Goal: Task Accomplishment & Management: Use online tool/utility

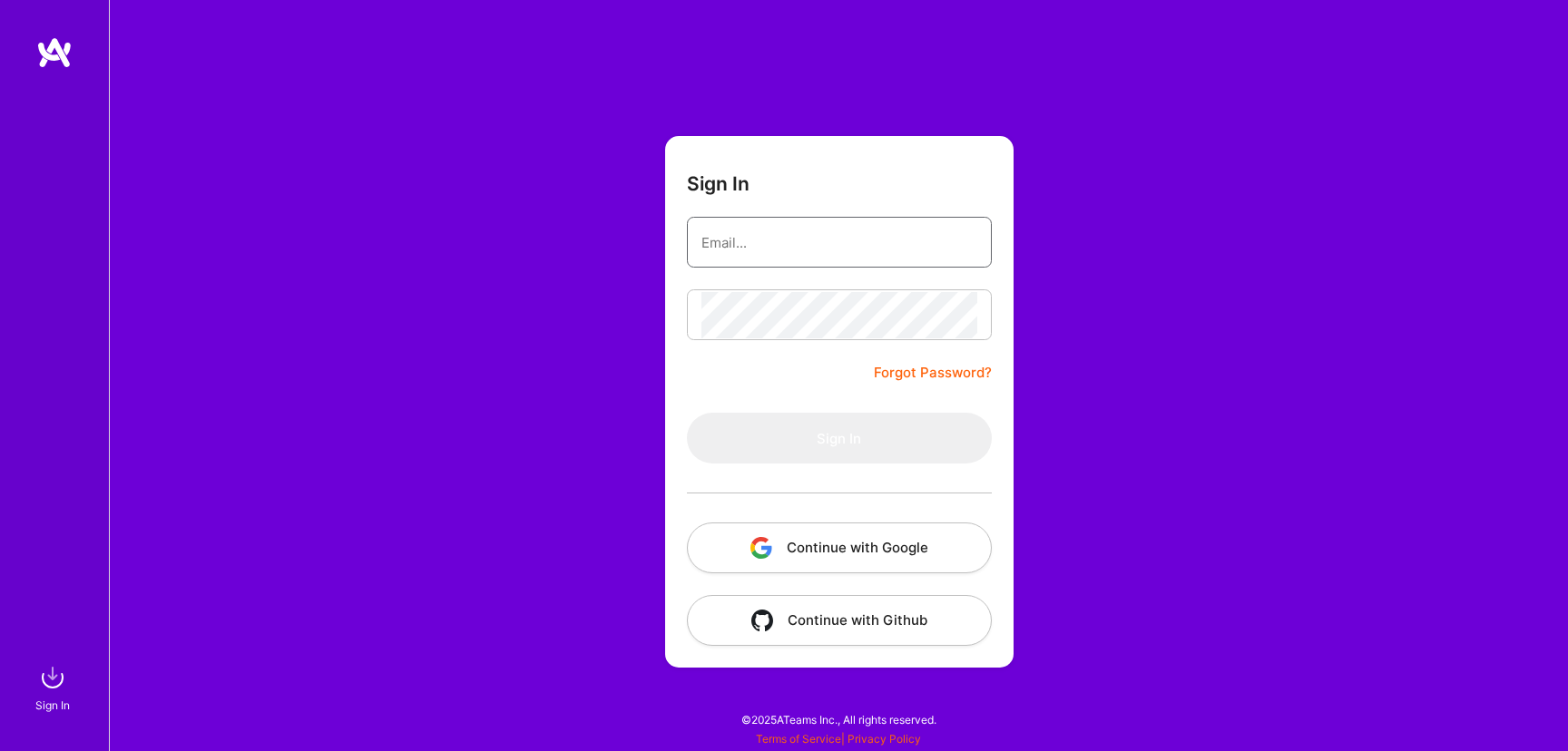
type input "[PERSON_NAME][EMAIL_ADDRESS][DOMAIN_NAME]"
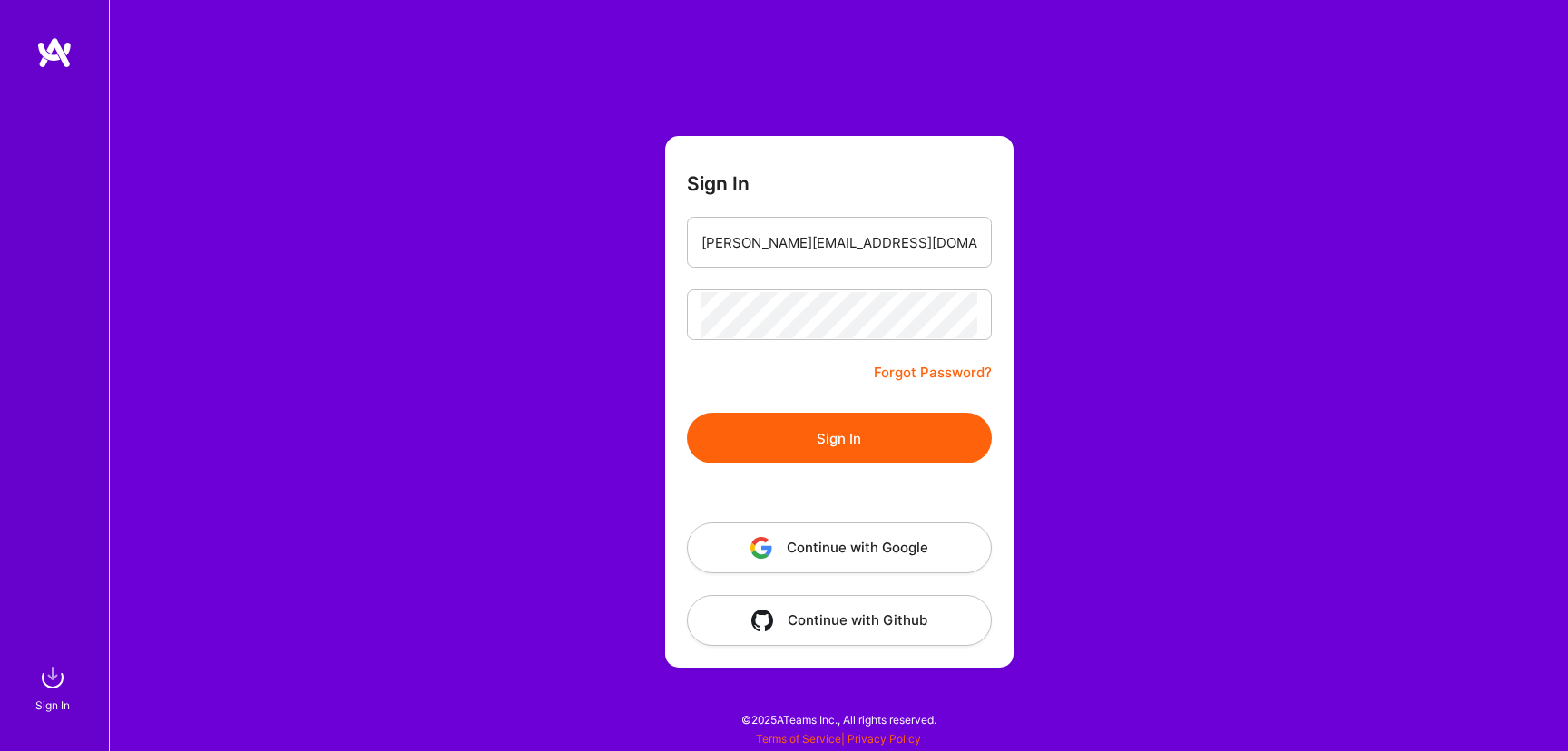
click at [865, 428] on button "Sign In" at bounding box center [838, 438] width 304 height 51
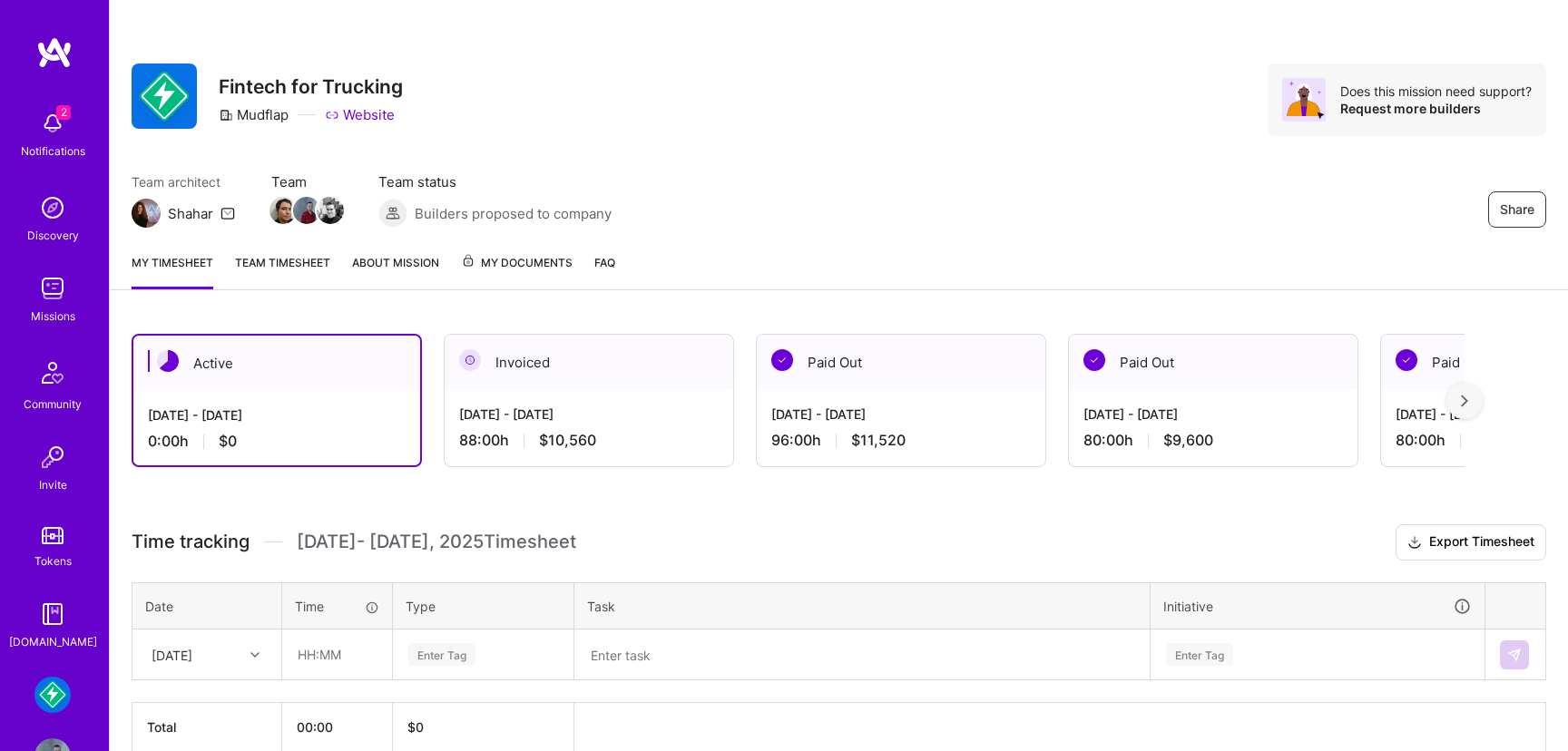
click at [61, 290] on img at bounding box center [52, 288] width 36 height 36
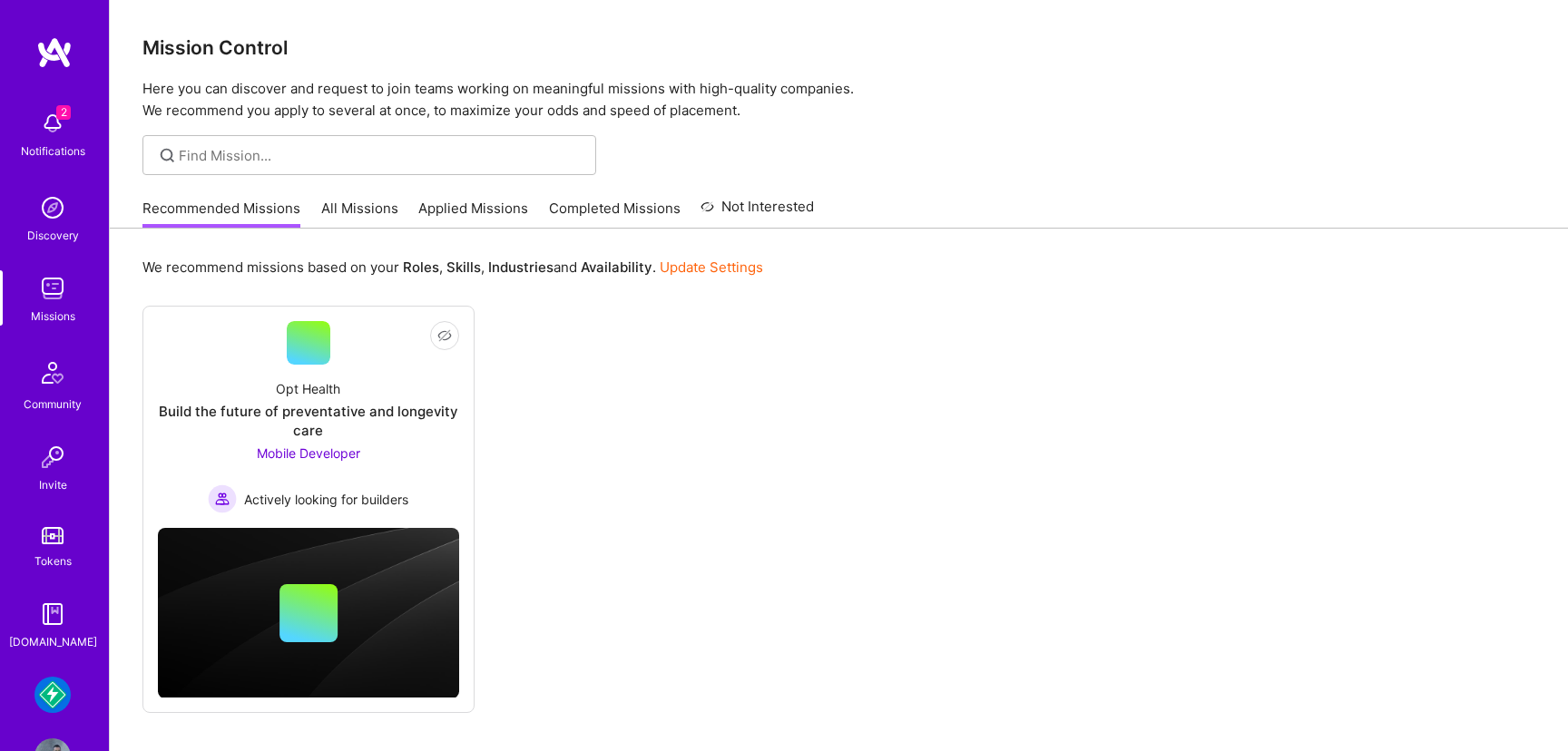
click at [51, 203] on img at bounding box center [52, 207] width 36 height 36
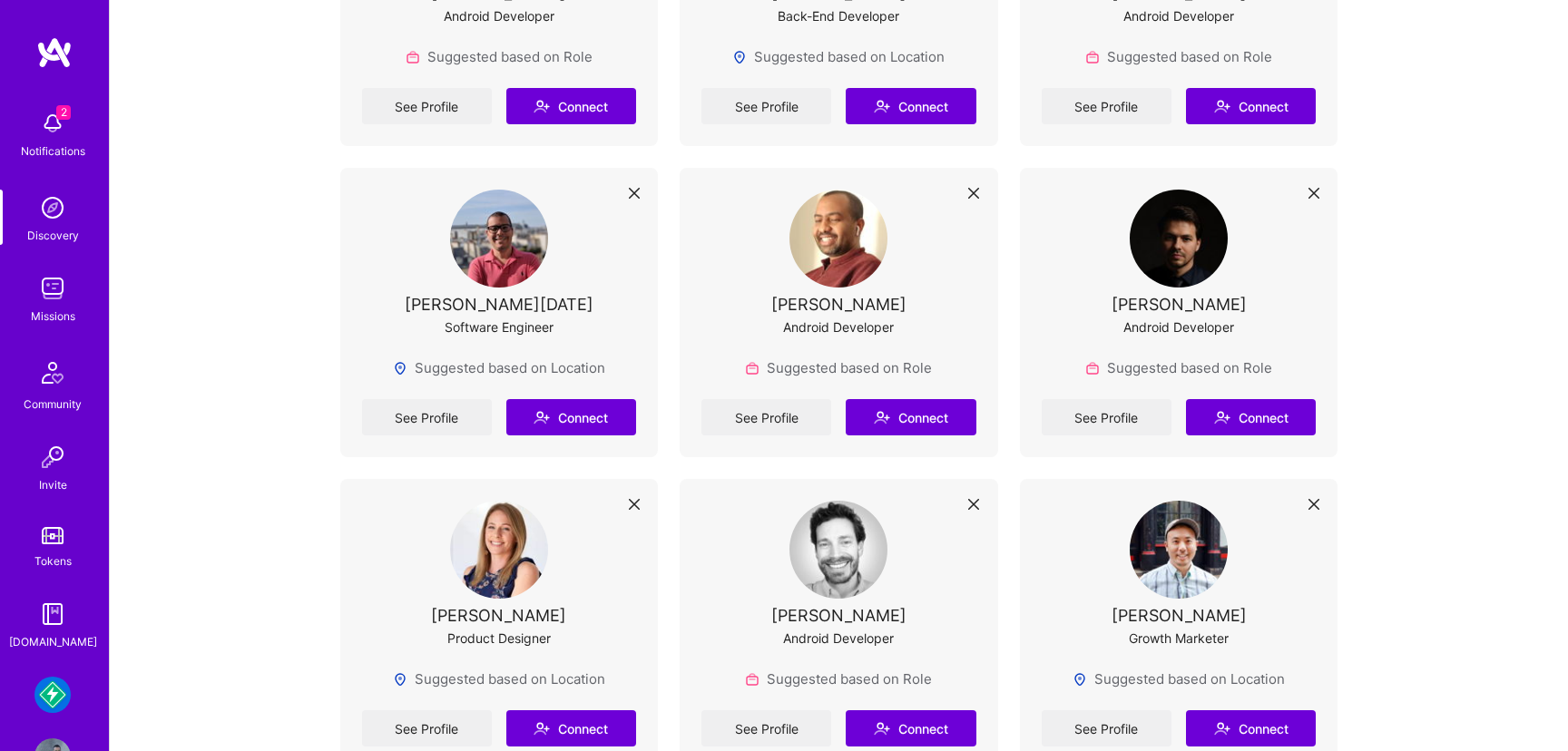
scroll to position [4699, 0]
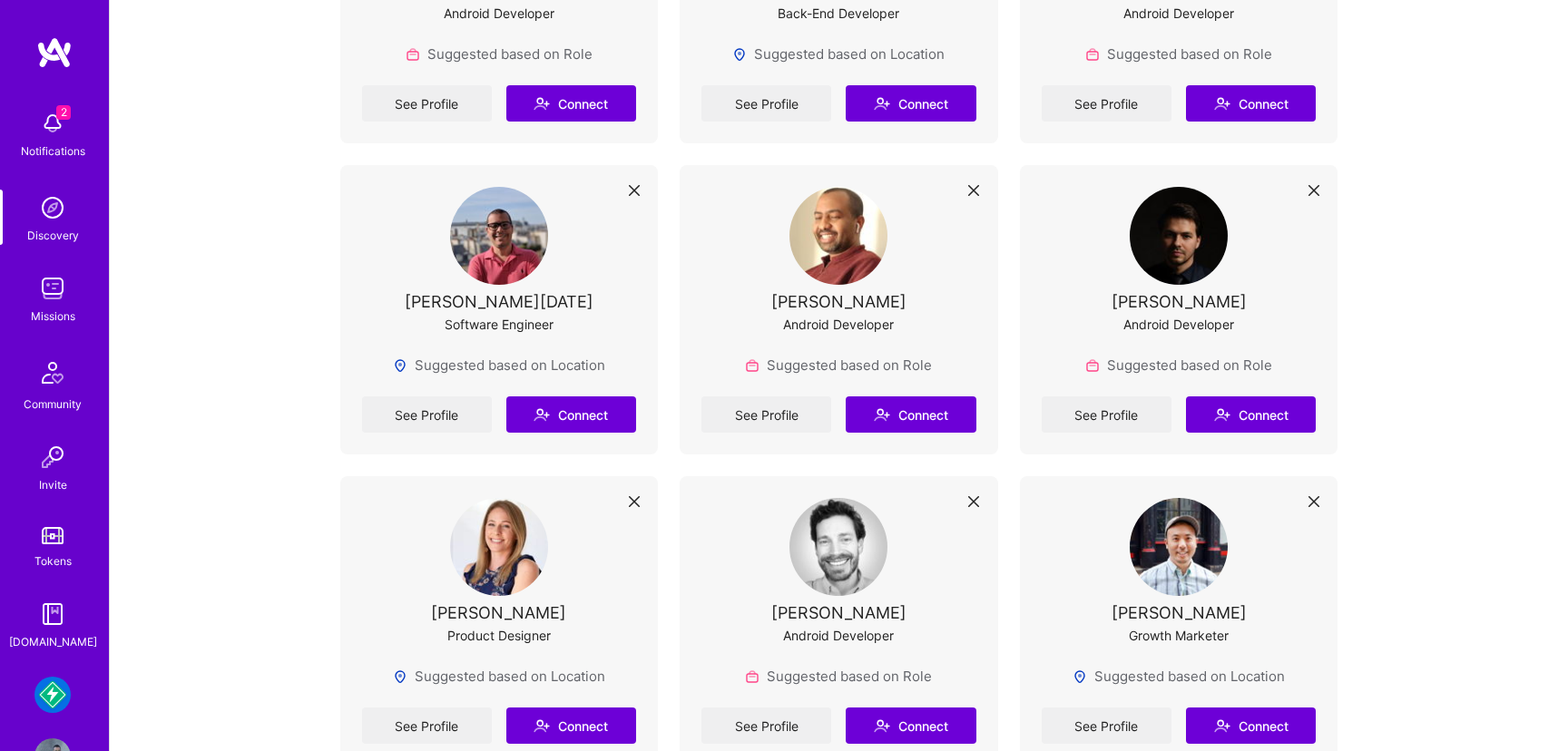
click at [53, 697] on img at bounding box center [52, 695] width 36 height 36
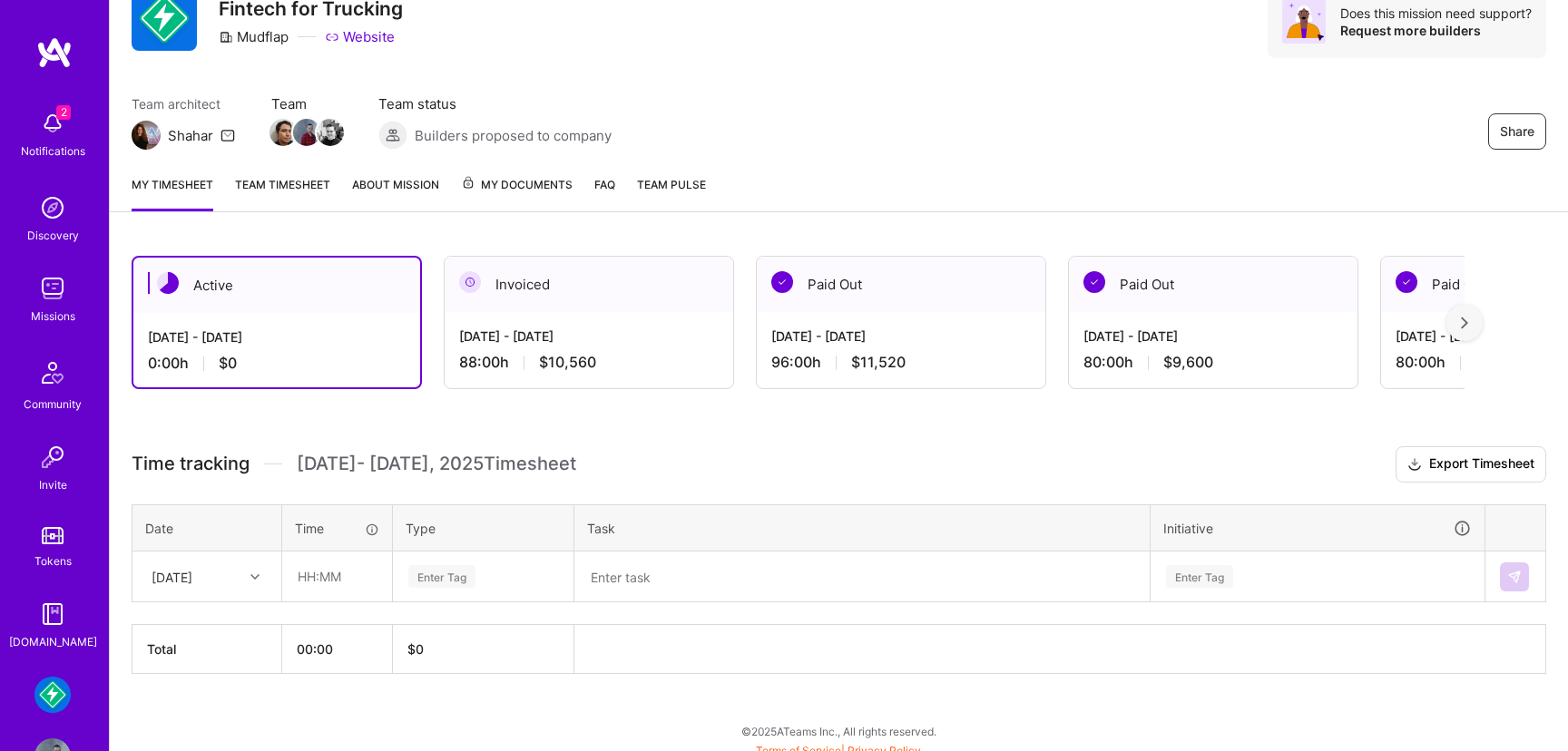
scroll to position [89, 0]
